Goal: Task Accomplishment & Management: Manage account settings

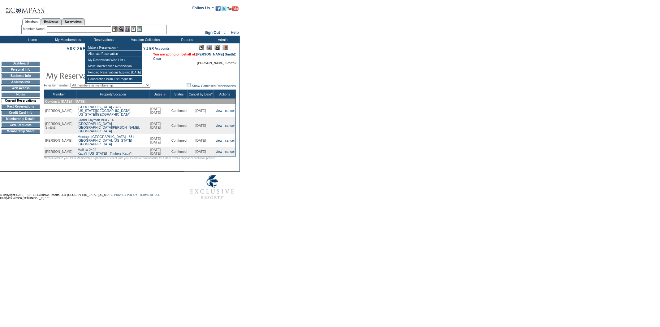
click at [104, 31] on input "text" at bounding box center [79, 29] width 64 height 6
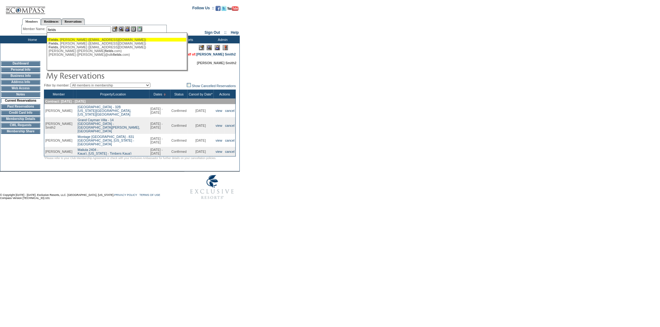
click at [102, 41] on div "[PERSON_NAME] ([EMAIL_ADDRESS][DOMAIN_NAME])" at bounding box center [117, 40] width 136 height 4
type input "[PERSON_NAME] ([EMAIL_ADDRESS][DOMAIN_NAME])"
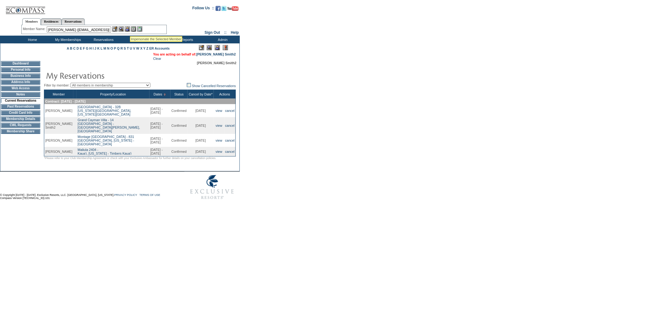
click at [130, 28] on img at bounding box center [127, 28] width 5 height 5
click at [122, 28] on img at bounding box center [121, 28] width 5 height 5
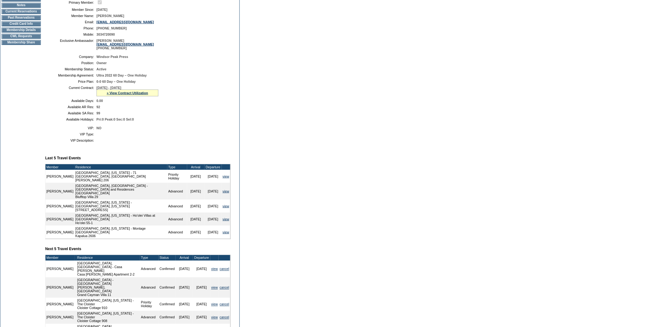
scroll to position [76, 0]
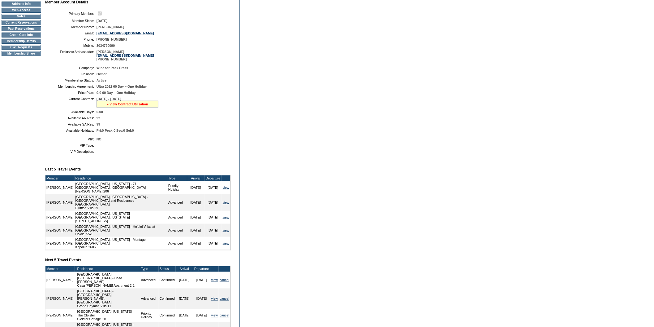
click at [131, 106] on link "» View Contract Utilization" at bounding box center [127, 104] width 41 height 4
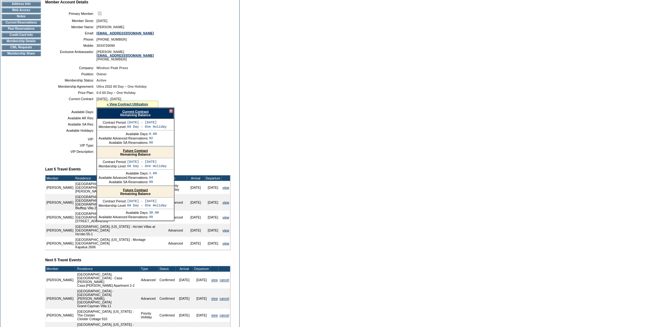
click at [127, 152] on link "Future Contract" at bounding box center [135, 151] width 25 height 4
click at [24, 50] on td "CWL Requests" at bounding box center [21, 47] width 39 height 5
